Goal: Task Accomplishment & Management: Use online tool/utility

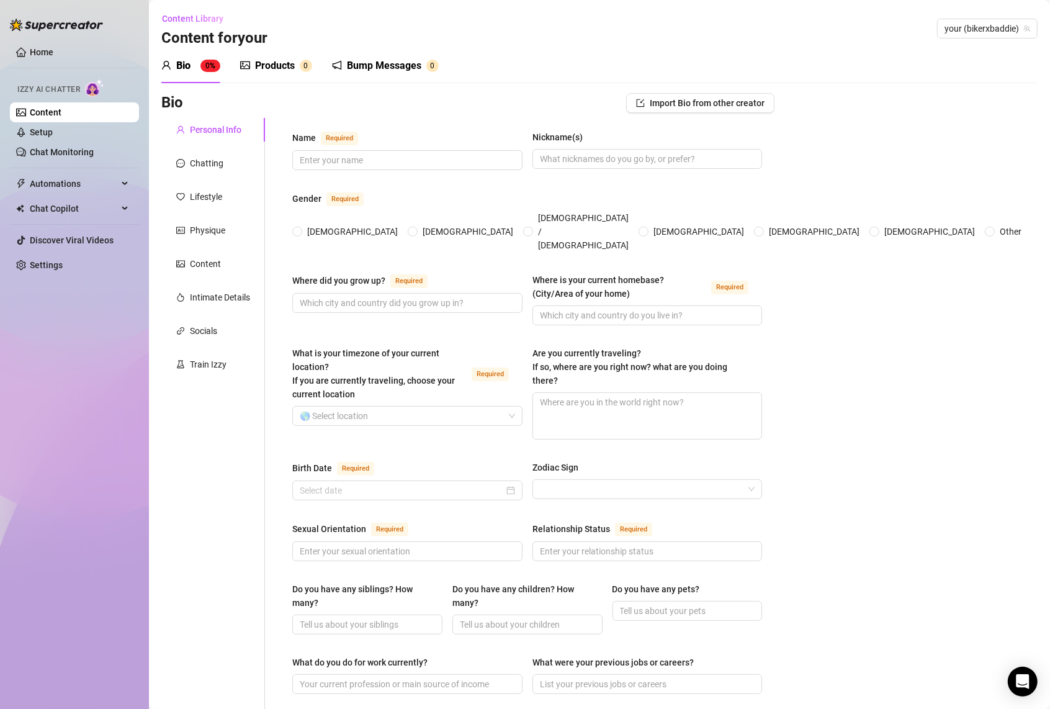
click at [962, 35] on span "your (bikerxbaddie)" at bounding box center [987, 28] width 86 height 19
click at [961, 32] on span "your (bikerxbaddie)" at bounding box center [987, 28] width 86 height 19
drag, startPoint x: 966, startPoint y: 27, endPoint x: 807, endPoint y: 38, distance: 159.2
click at [807, 38] on div "Content Library Content for your [PERSON_NAME] your (bikerxbaddie)" at bounding box center [599, 29] width 876 height 40
type input "ky"
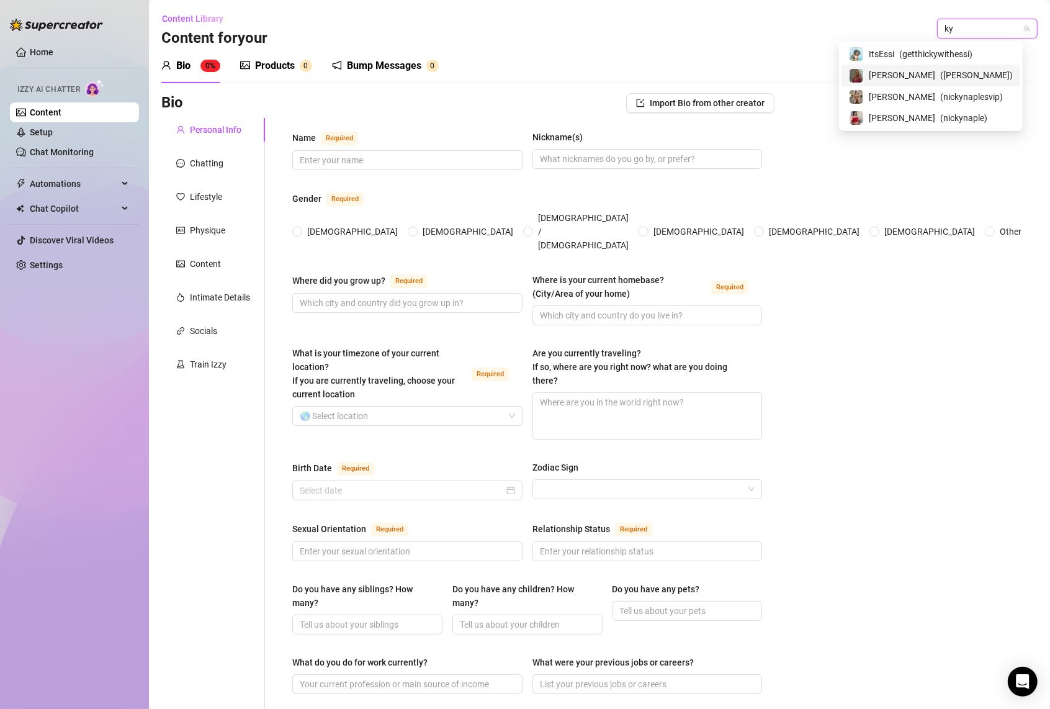
click at [940, 79] on span "( kylie_kayy )" at bounding box center [976, 75] width 73 height 14
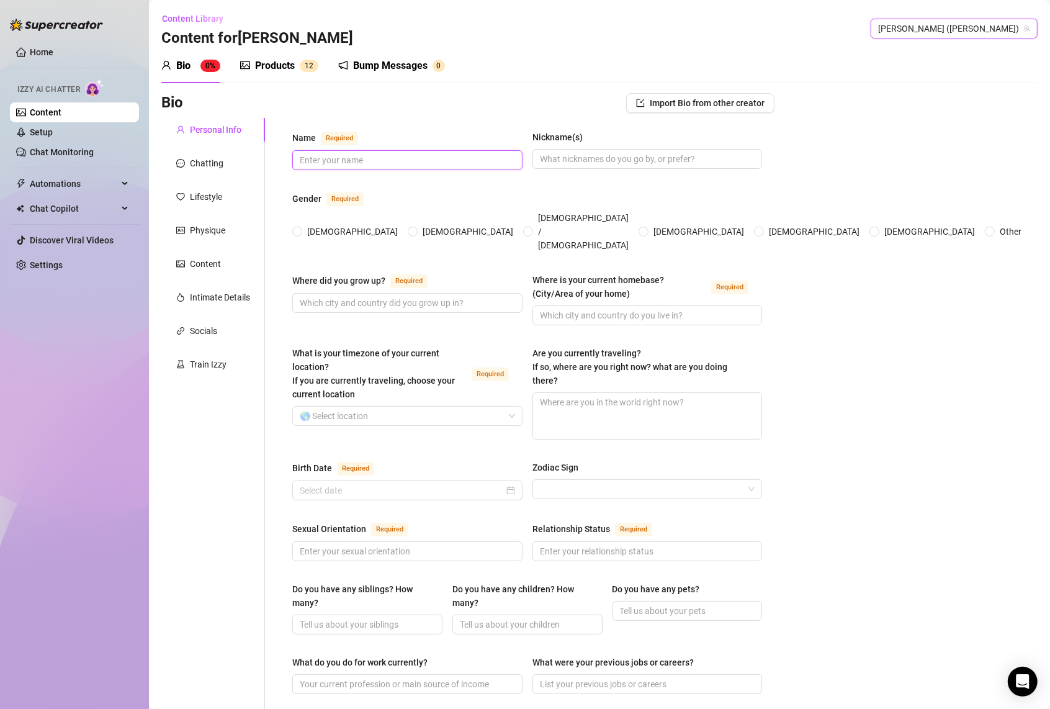
click at [362, 161] on input "Name Required" at bounding box center [406, 160] width 213 height 14
drag, startPoint x: 884, startPoint y: 269, endPoint x: 846, endPoint y: 275, distance: 38.9
click at [884, 269] on div "Bio Import Bio from other creator Personal Info Chatting Lifestyle Physique Con…" at bounding box center [599, 664] width 876 height 1143
click at [866, 402] on div "Bio Import Bio from other creator Personal Info Chatting Lifestyle Physique Con…" at bounding box center [599, 664] width 876 height 1143
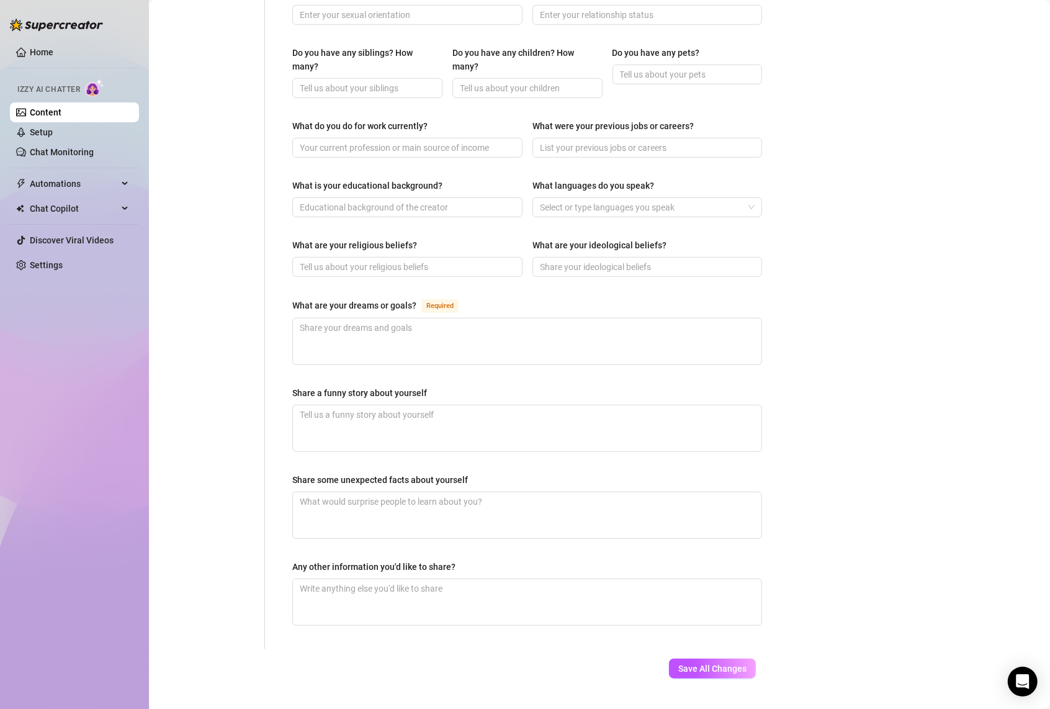
scroll to position [543, 0]
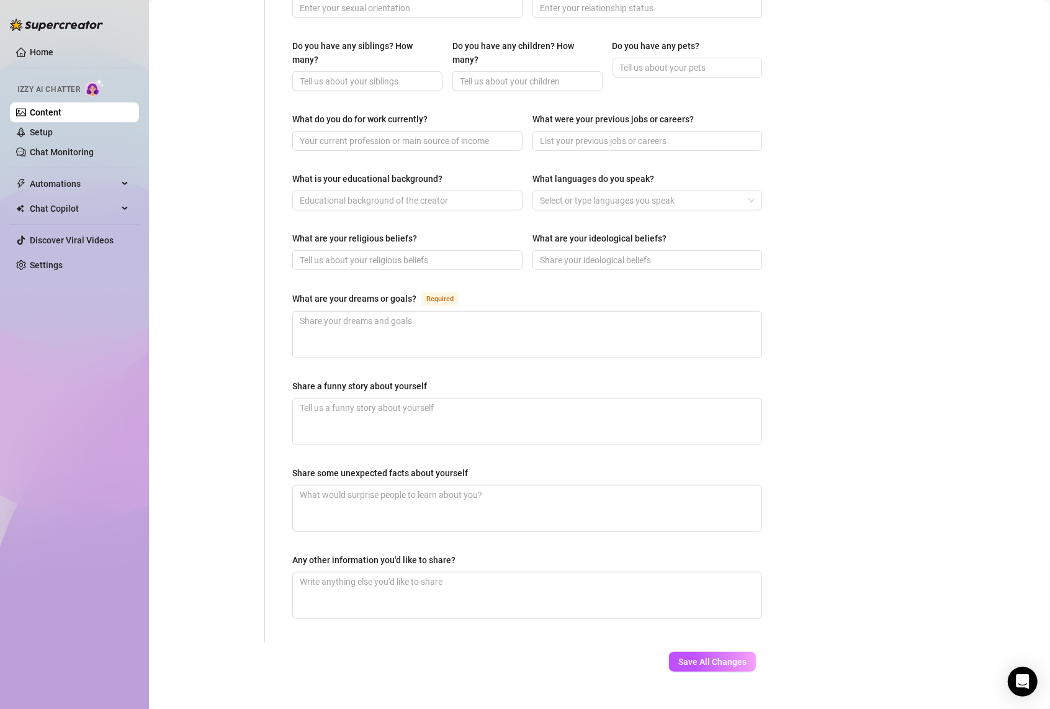
click at [179, 490] on div "Personal Info Chatting Lifestyle Physique Content Intimate Details Socials Trai…" at bounding box center [213, 108] width 104 height 1067
